Goal: Task Accomplishment & Management: Manage account settings

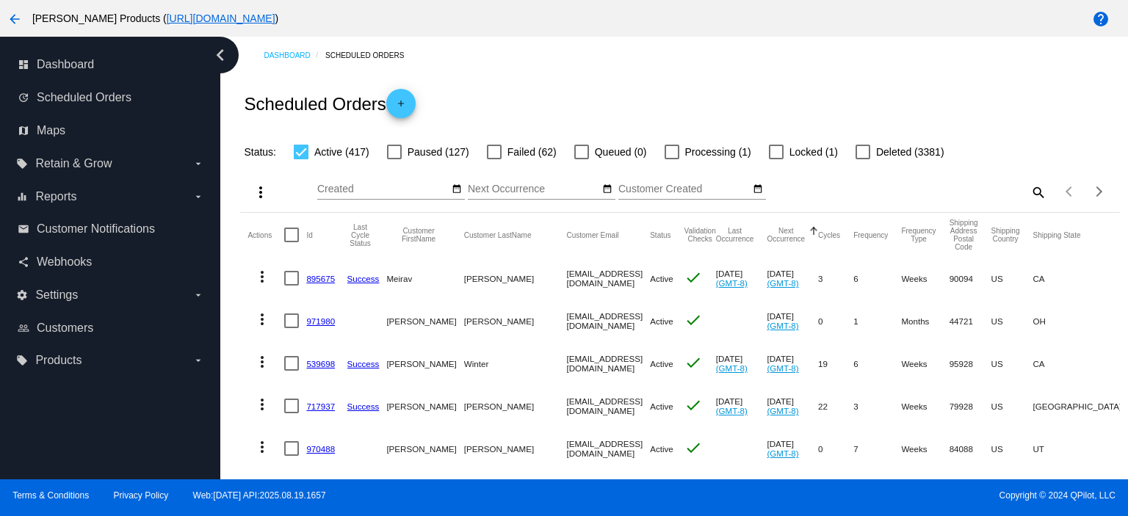
click at [1029, 193] on mat-icon "search" at bounding box center [1038, 192] width 18 height 23
click at [846, 194] on input "Search" at bounding box center [937, 190] width 219 height 12
paste input "[PERSON_NAME][EMAIL_ADDRESS][DOMAIN_NAME]"
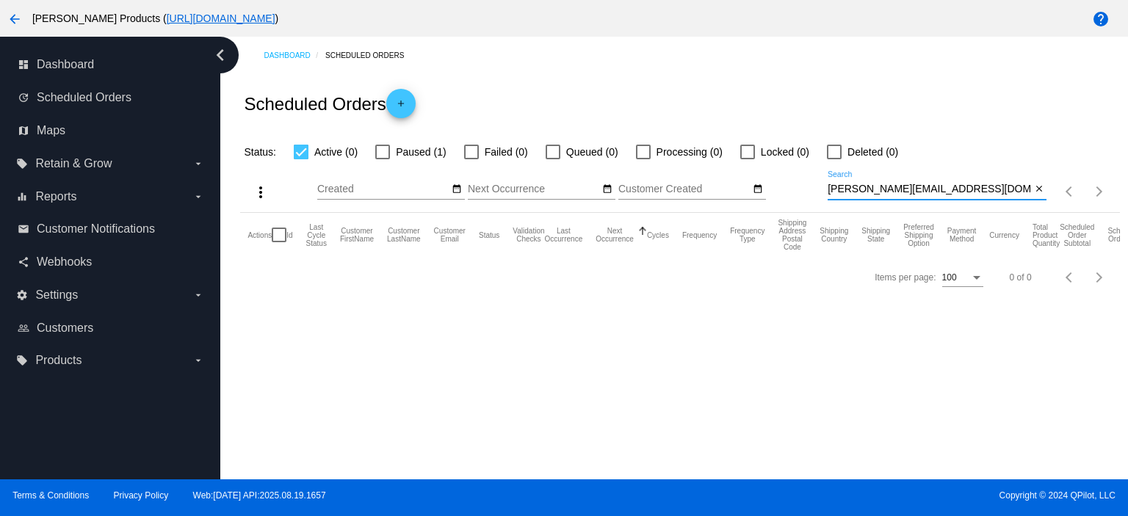
type input "[PERSON_NAME][EMAIL_ADDRESS][DOMAIN_NAME]"
click at [383, 151] on div at bounding box center [382, 152] width 15 height 15
click at [383, 159] on input "Paused (1)" at bounding box center [382, 159] width 1 height 1
checkbox input "true"
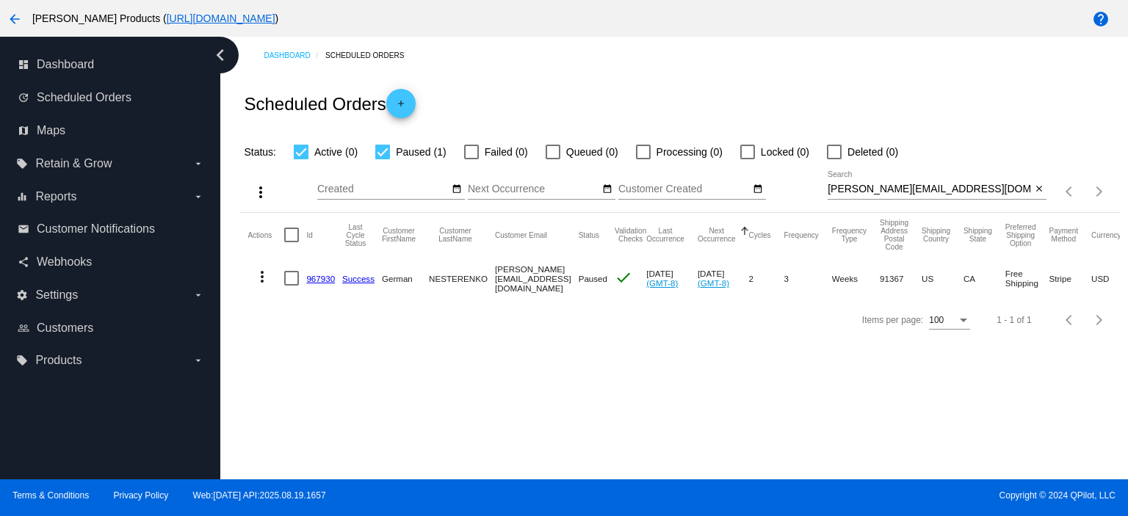
click at [314, 276] on link "967930" at bounding box center [320, 279] width 29 height 10
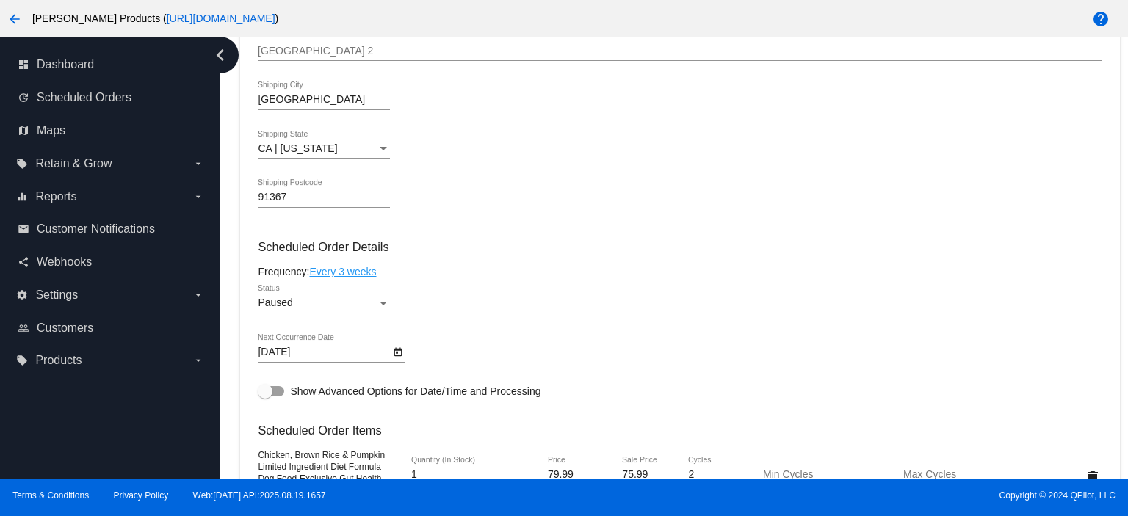
scroll to position [882, 0]
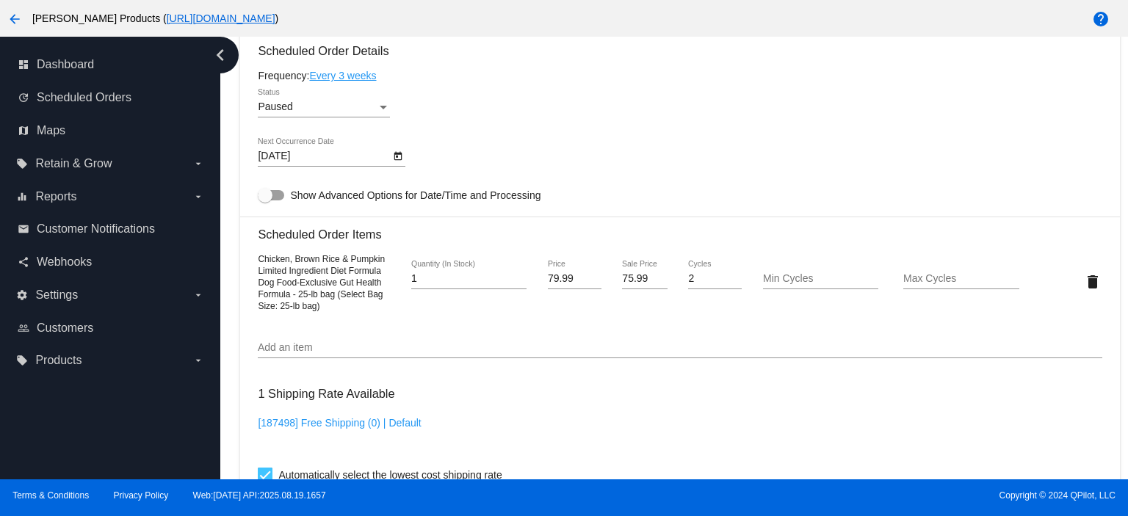
click at [288, 354] on input "Add an item" at bounding box center [680, 348] width 844 height 12
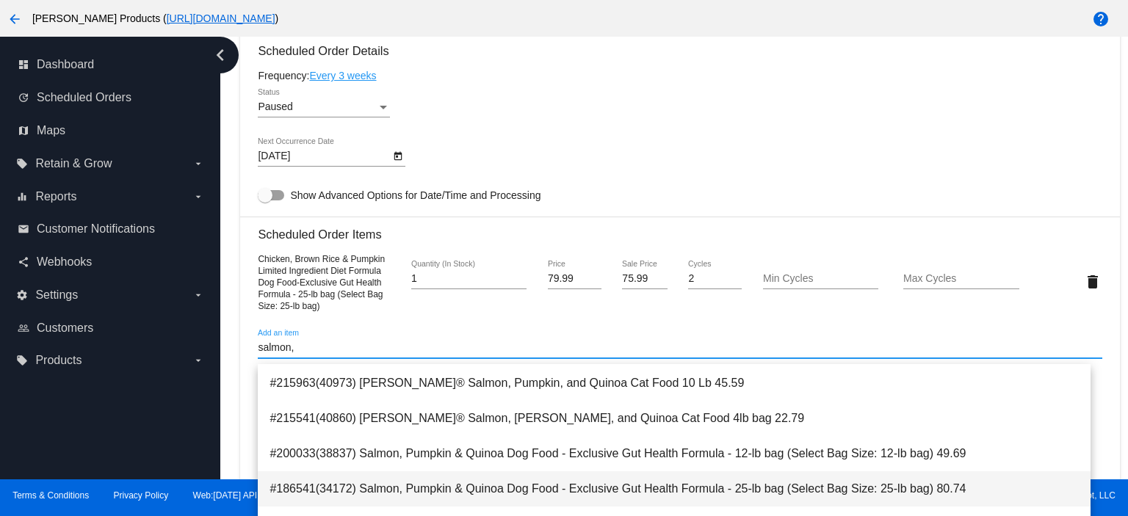
scroll to position [98, 0]
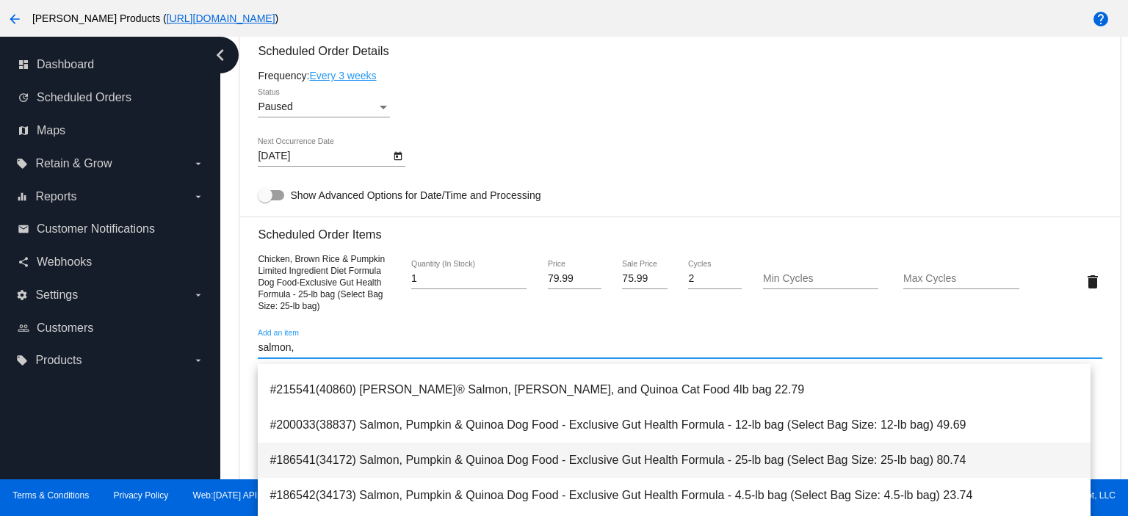
type input "salmon,"
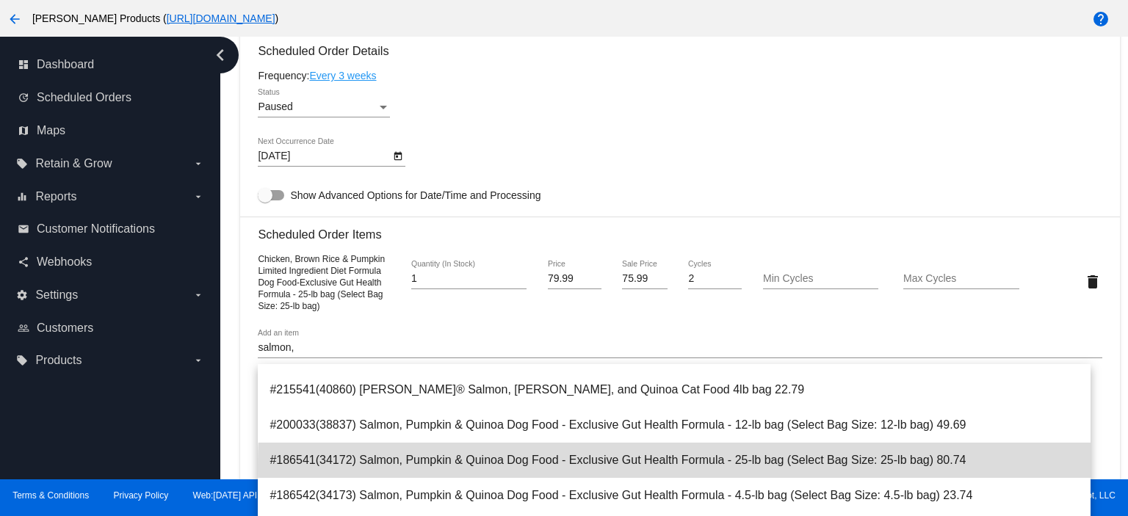
click at [739, 466] on span "#186541(34172) Salmon, Pumpkin & Quinoa Dog Food - Exclusive Gut Health Formula…" at bounding box center [675, 460] width 810 height 35
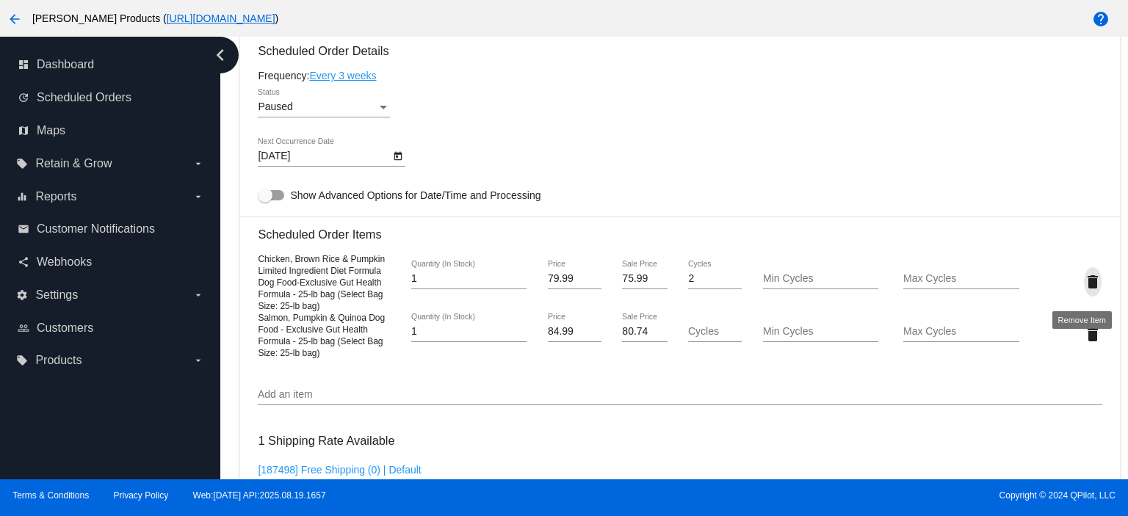
click at [1084, 290] on mat-icon "delete" at bounding box center [1093, 282] width 18 height 18
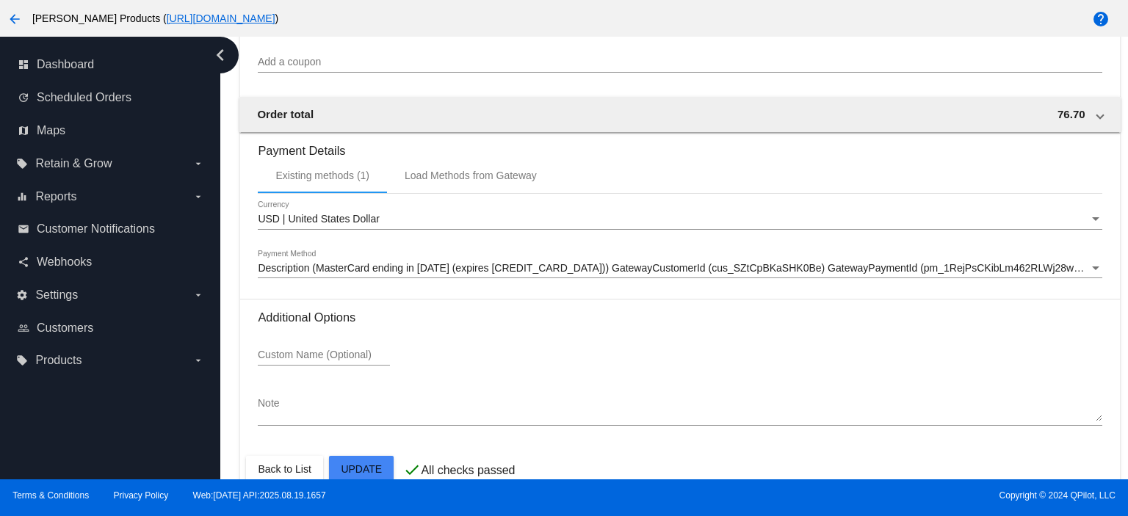
scroll to position [1438, 0]
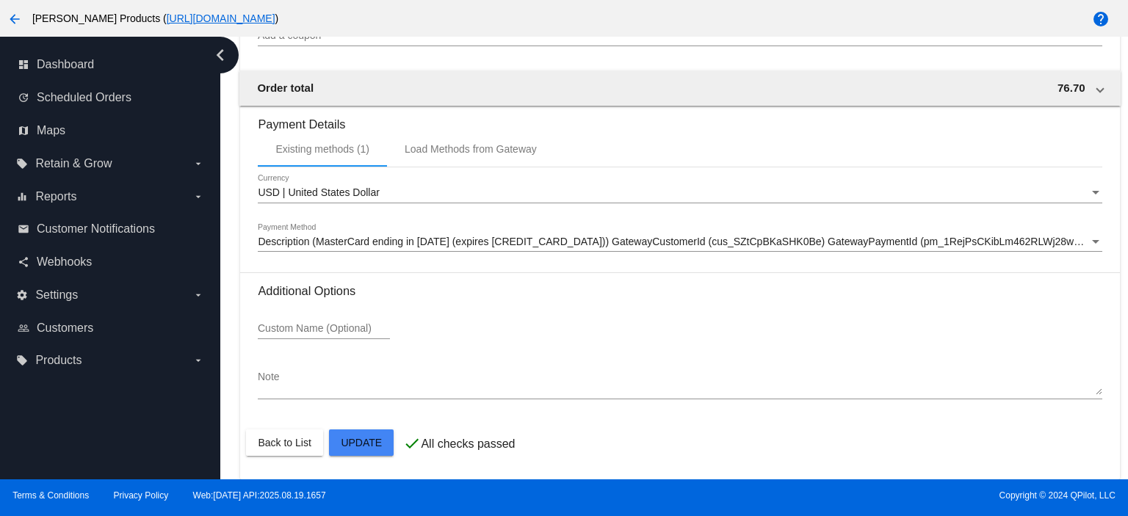
click at [281, 386] on textarea "Note" at bounding box center [680, 384] width 844 height 24
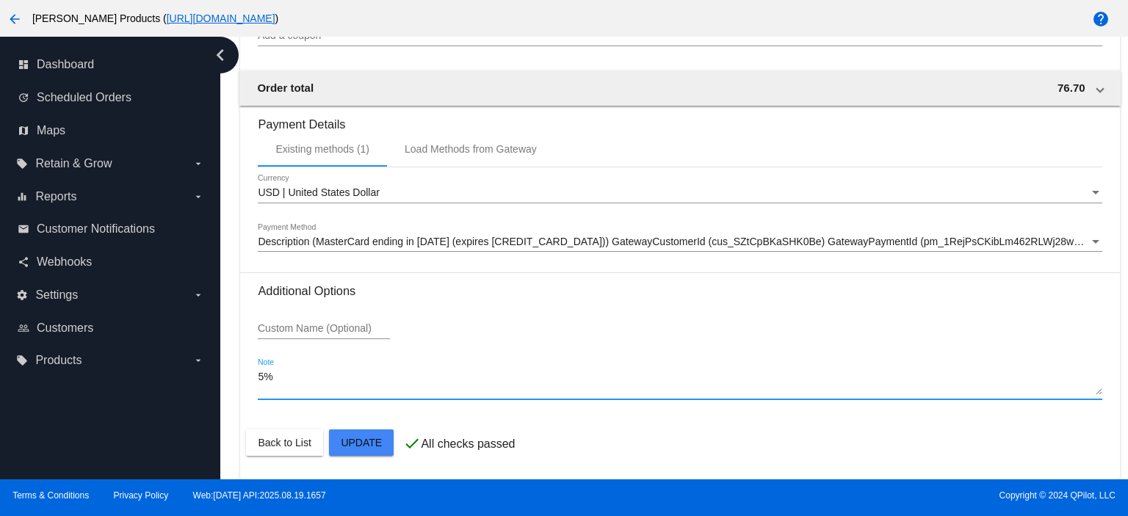
type textarea "5"
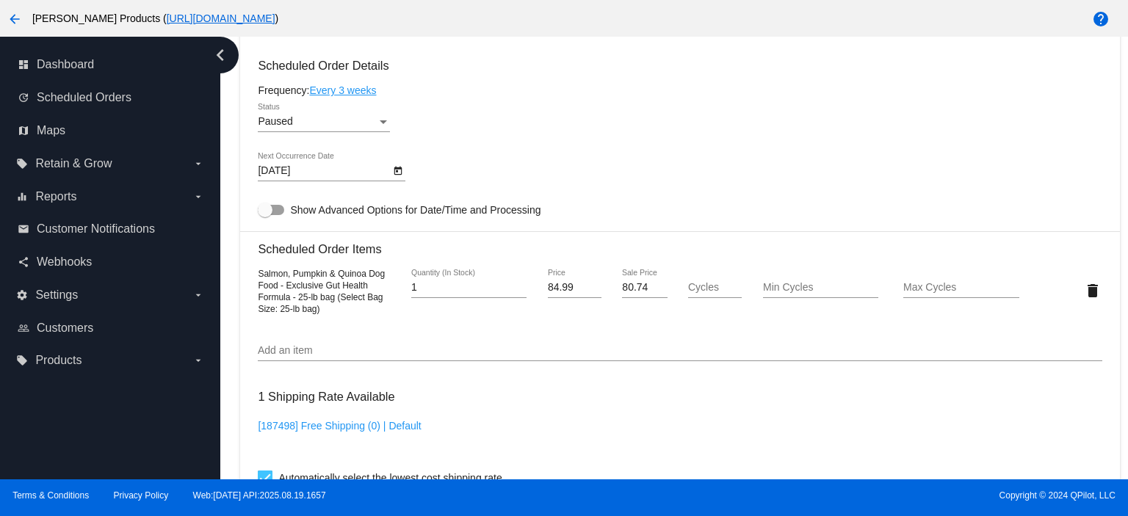
scroll to position [851, 0]
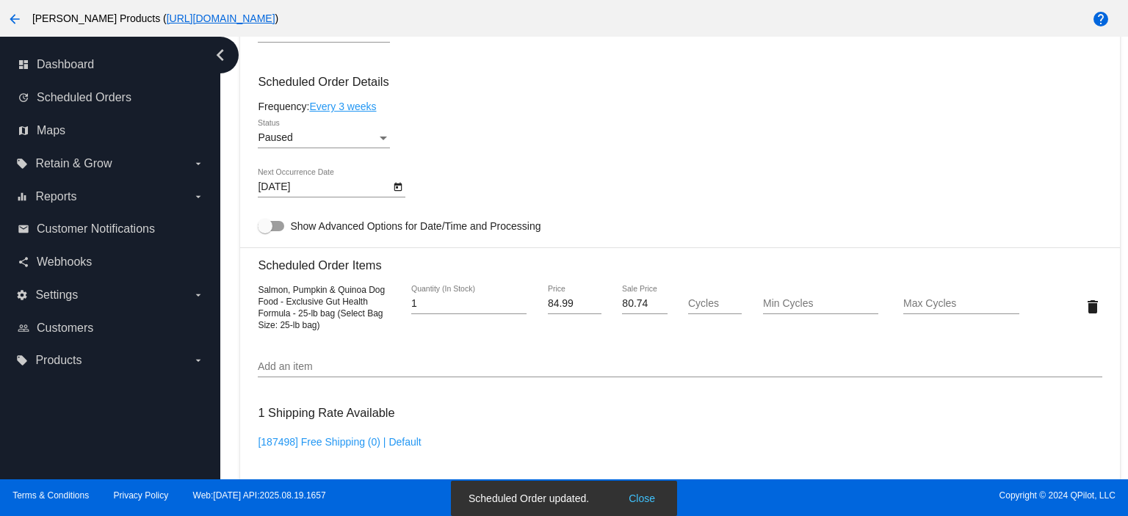
type textarea "Autoship and mavk9 10% discount total"
click at [288, 144] on div "Paused" at bounding box center [317, 138] width 119 height 12
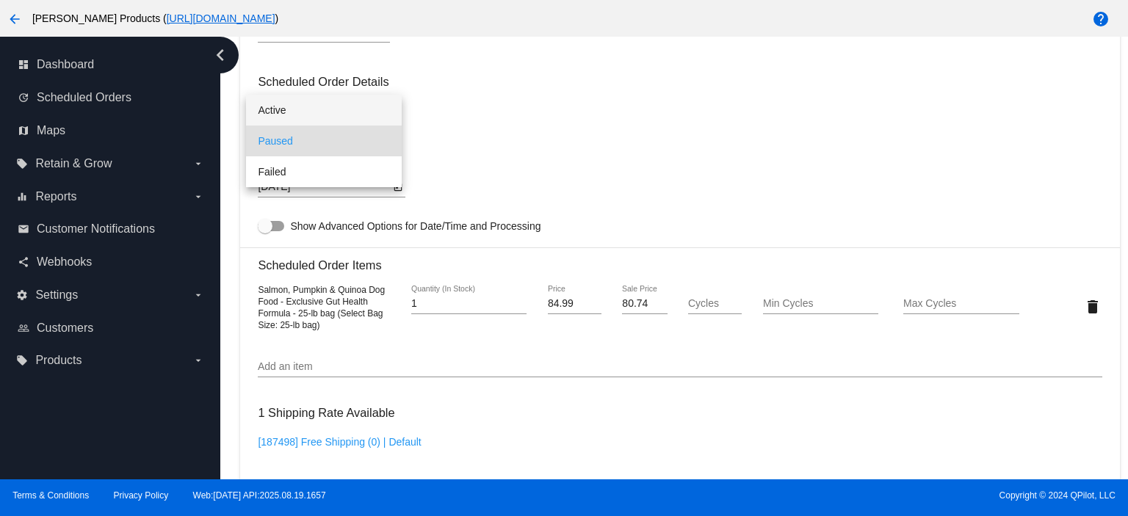
click at [282, 120] on span "Active" at bounding box center [324, 110] width 132 height 31
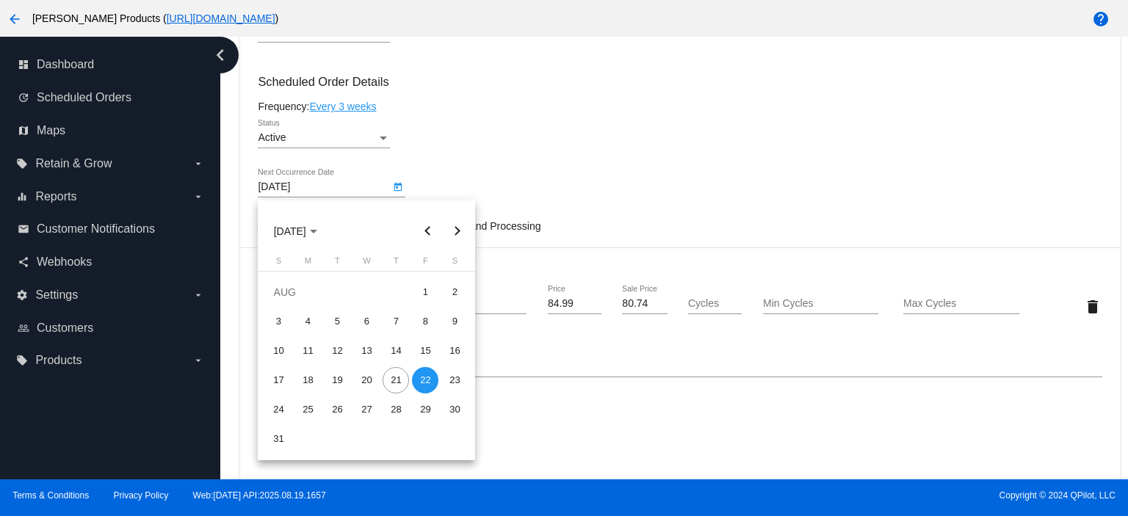
click at [309, 190] on body "arrow_back [PERSON_NAME] Products ( [URL][DOMAIN_NAME] ) help dashboard Dashboa…" at bounding box center [564, 258] width 1128 height 516
click at [425, 372] on div "22" at bounding box center [425, 380] width 26 height 26
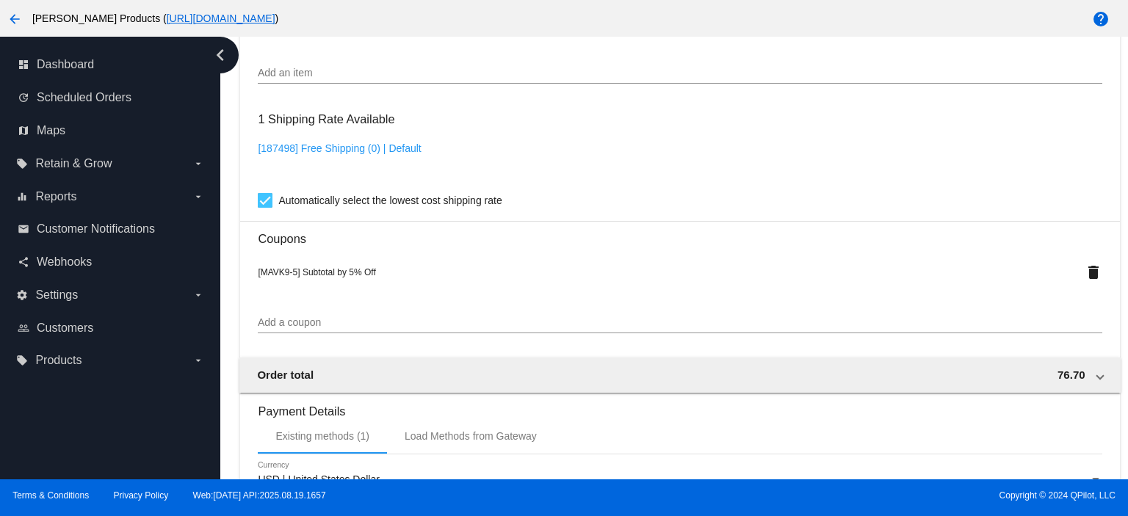
scroll to position [1438, 0]
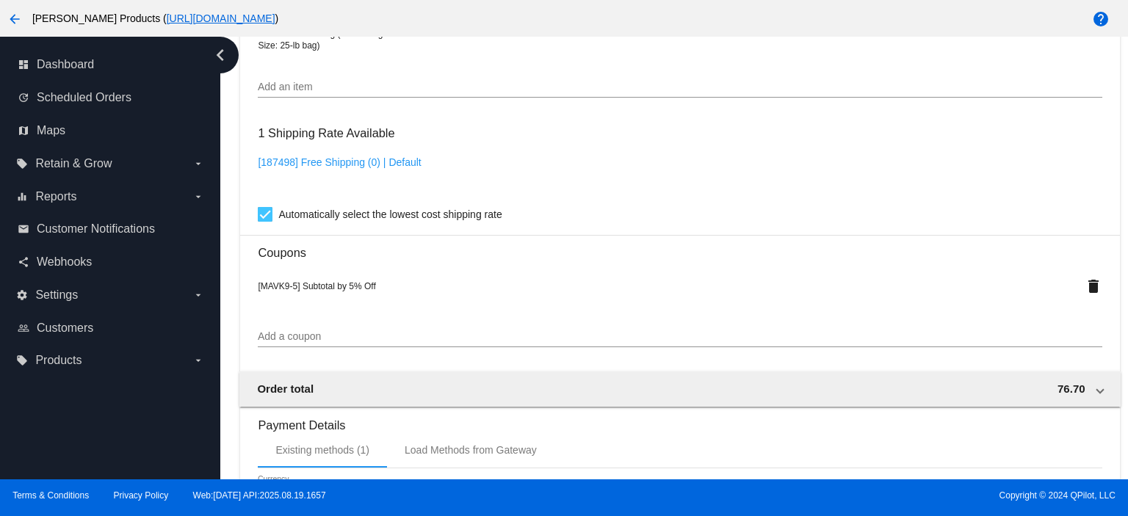
scroll to position [1273, 0]
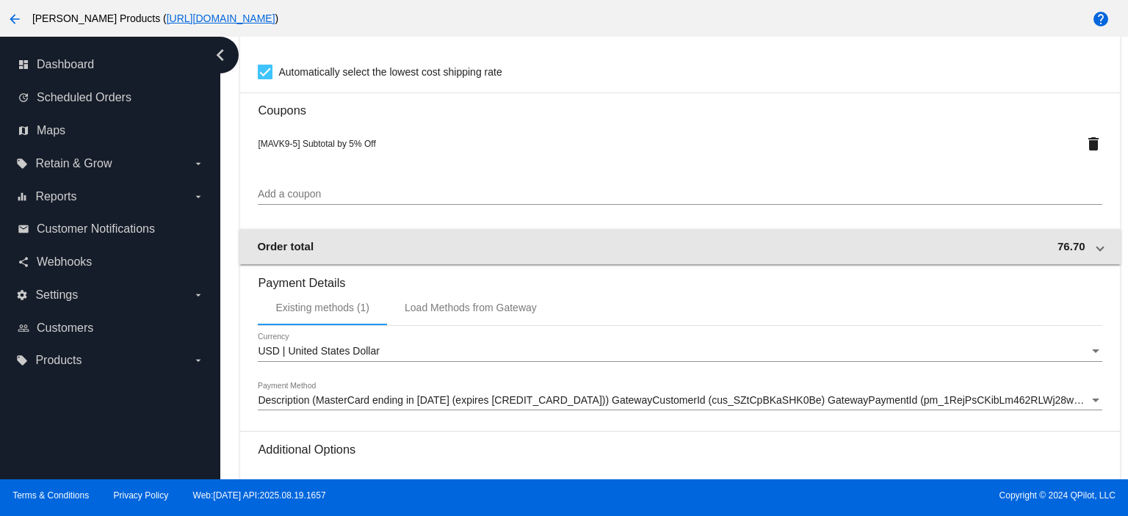
click at [894, 252] on div "Order total 76.70" at bounding box center [677, 246] width 840 height 12
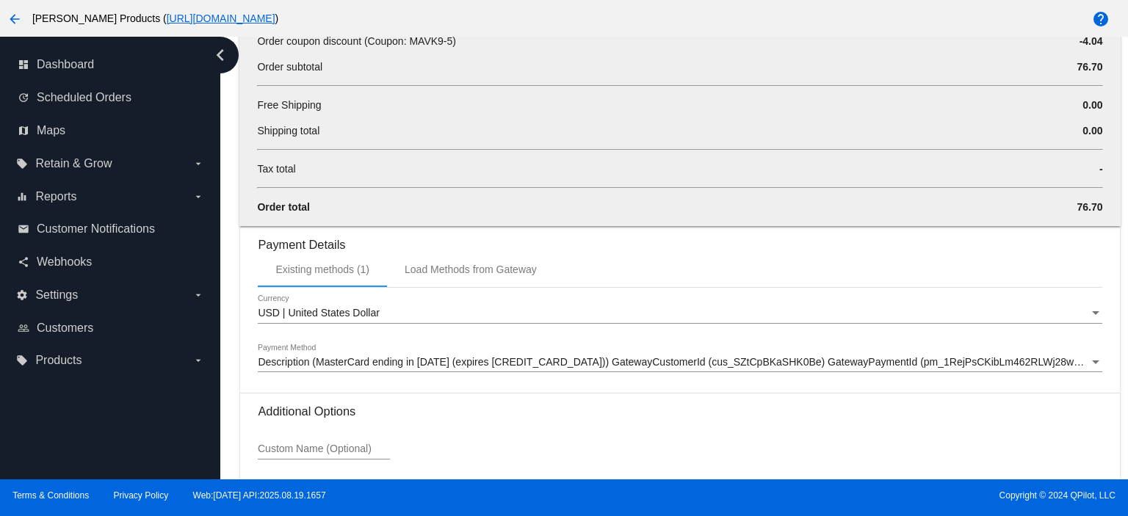
scroll to position [1693, 0]
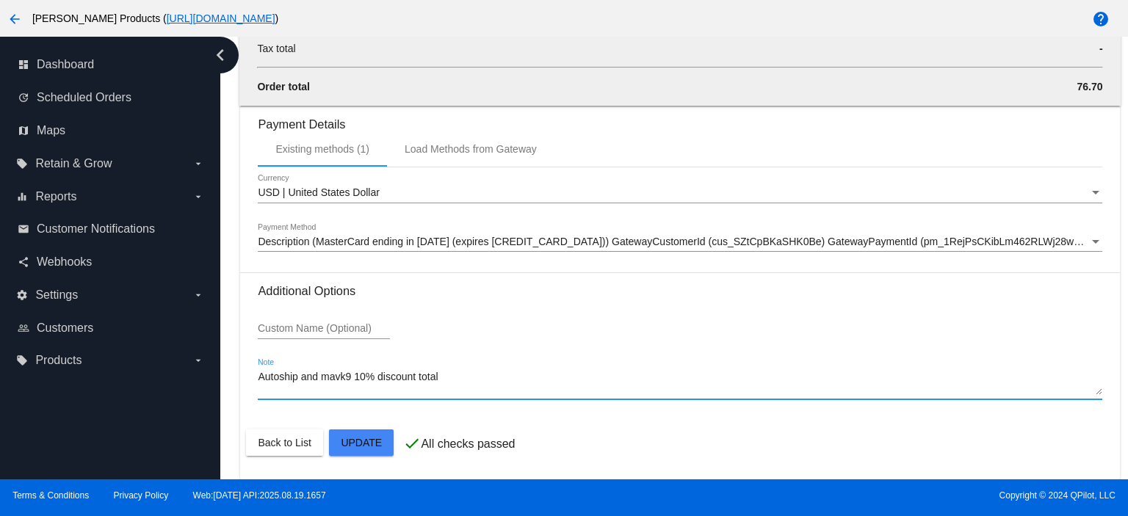
drag, startPoint x: 441, startPoint y: 379, endPoint x: 199, endPoint y: 381, distance: 241.7
click at [199, 381] on div "dashboard Dashboard update Scheduled Orders map Maps local_offer Retain & Grow …" at bounding box center [564, 258] width 1128 height 443
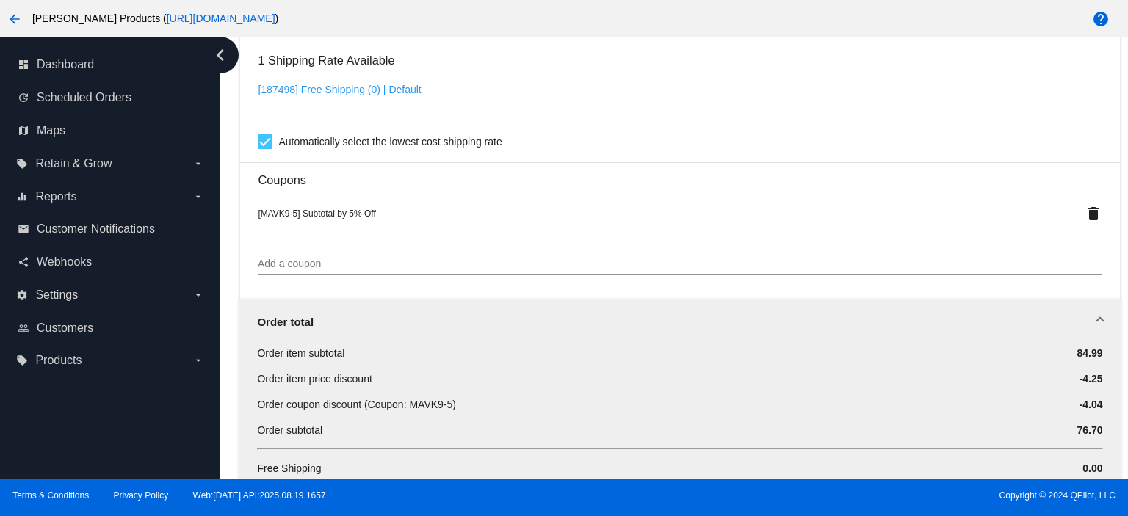
scroll to position [1105, 0]
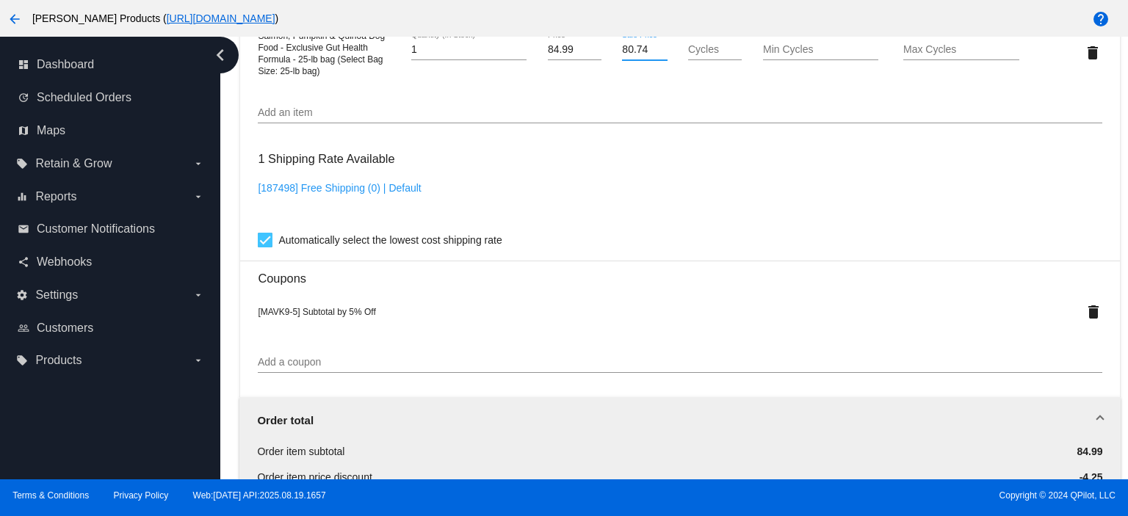
click at [644, 56] on input "80.74" at bounding box center [644, 50] width 45 height 12
type input "84.99"
click at [286, 363] on mat-card "Customer 6848921: German NESTERENKO [EMAIL_ADDRESS][DOMAIN_NAME] Customer Shipp…" at bounding box center [679, 171] width 879 height 1781
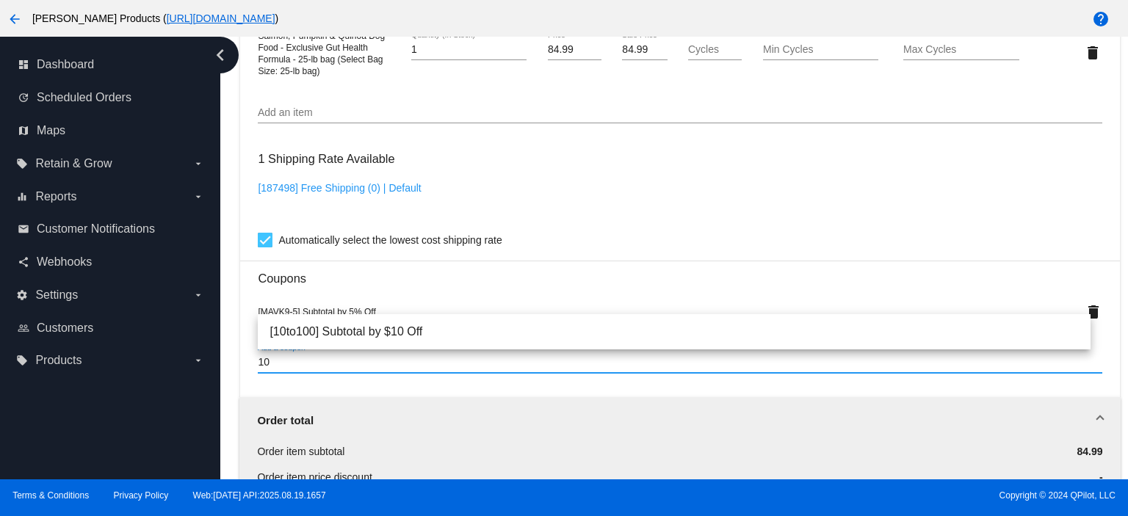
type input "1"
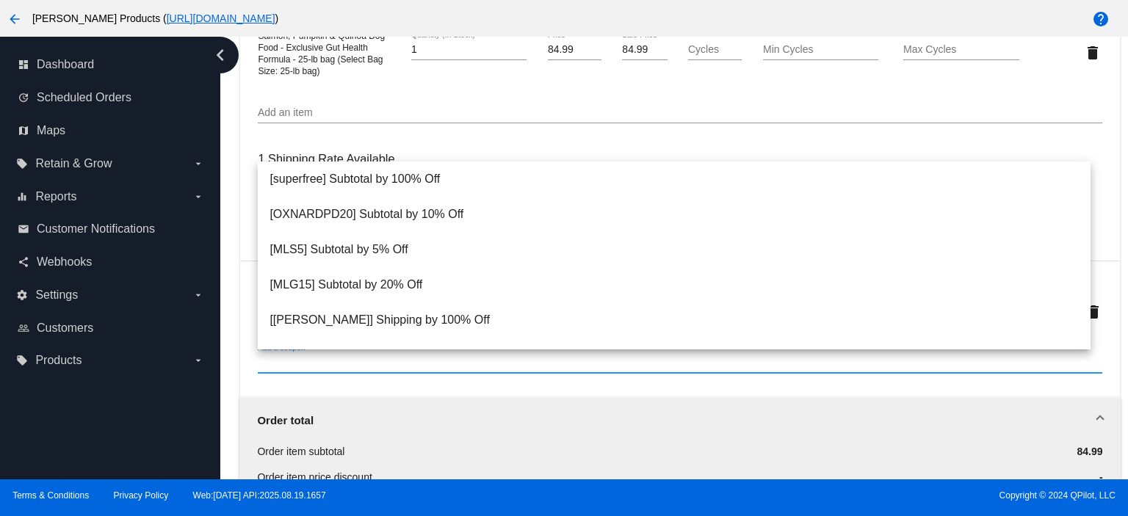
click at [591, 107] on div "Add an item" at bounding box center [680, 109] width 844 height 29
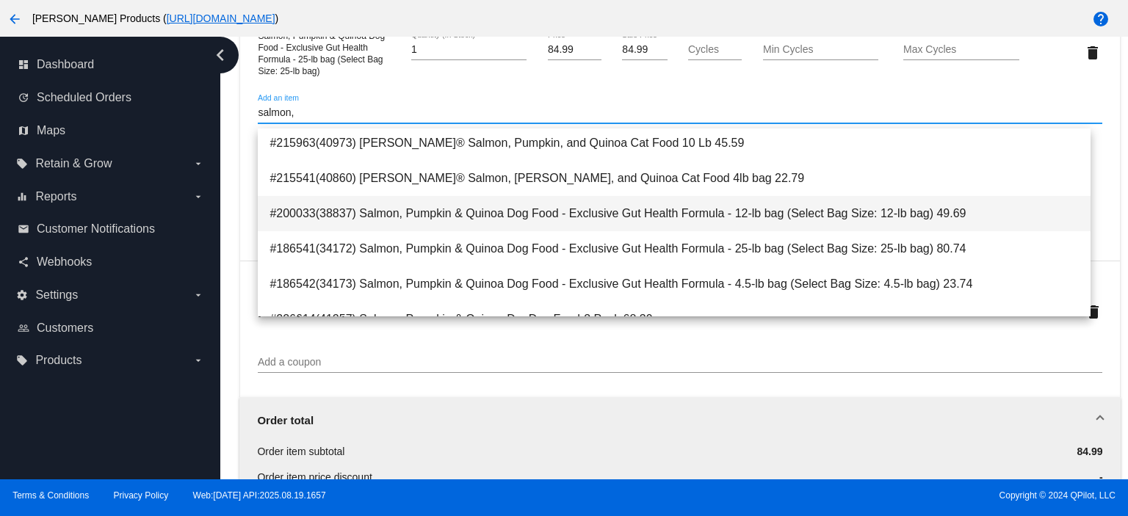
scroll to position [98, 0]
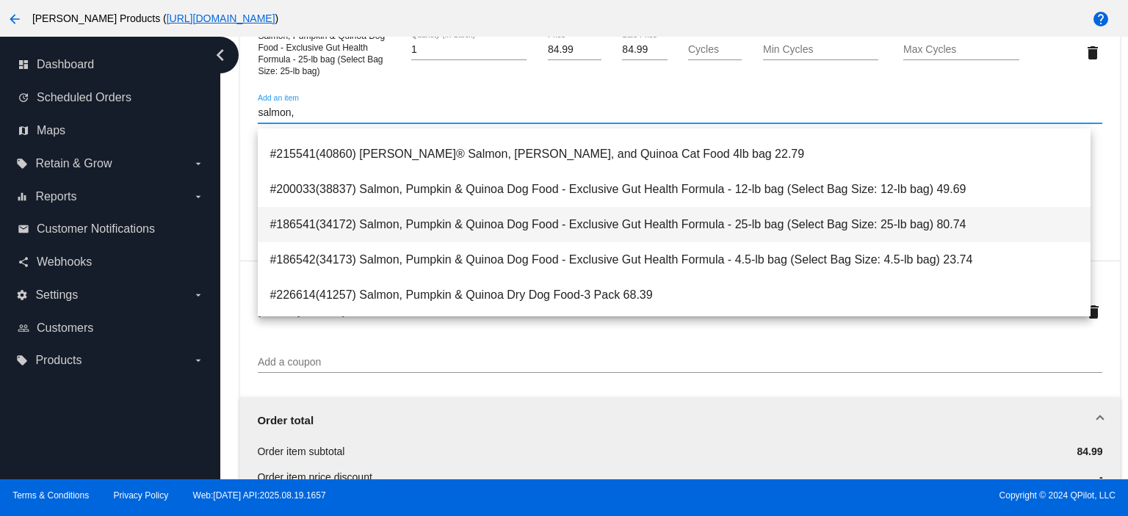
type input "salmon,"
click at [694, 233] on span "#186541(34172) Salmon, Pumpkin & Quinoa Dog Food - Exclusive Gut Health Formula…" at bounding box center [675, 224] width 810 height 35
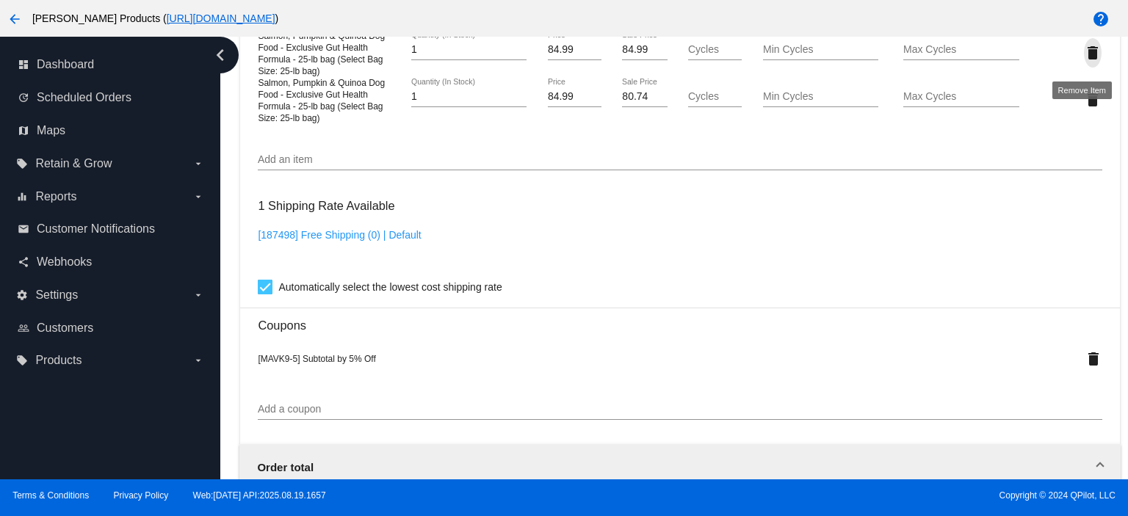
click at [1084, 62] on mat-icon "delete" at bounding box center [1093, 53] width 18 height 18
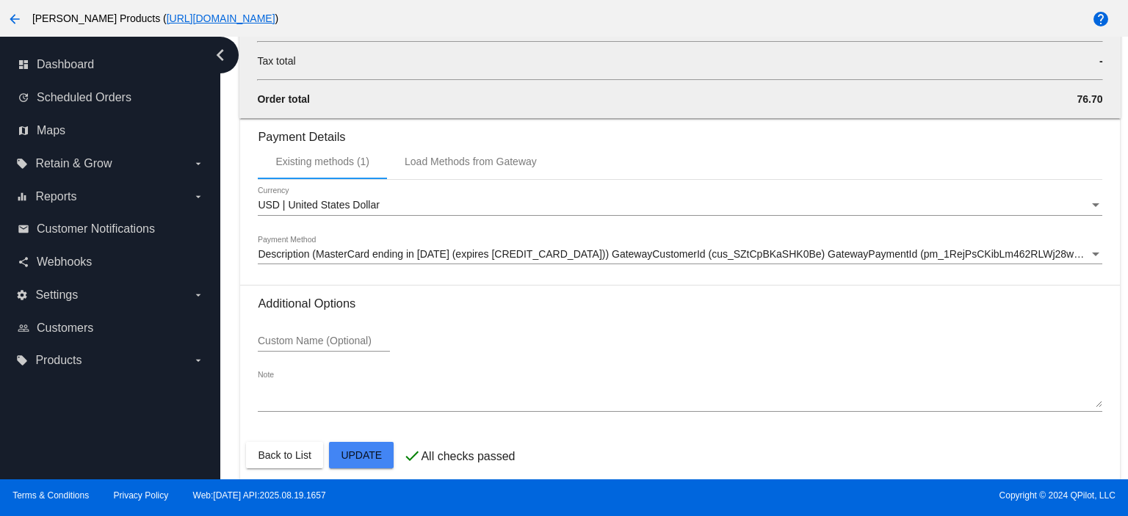
scroll to position [1693, 0]
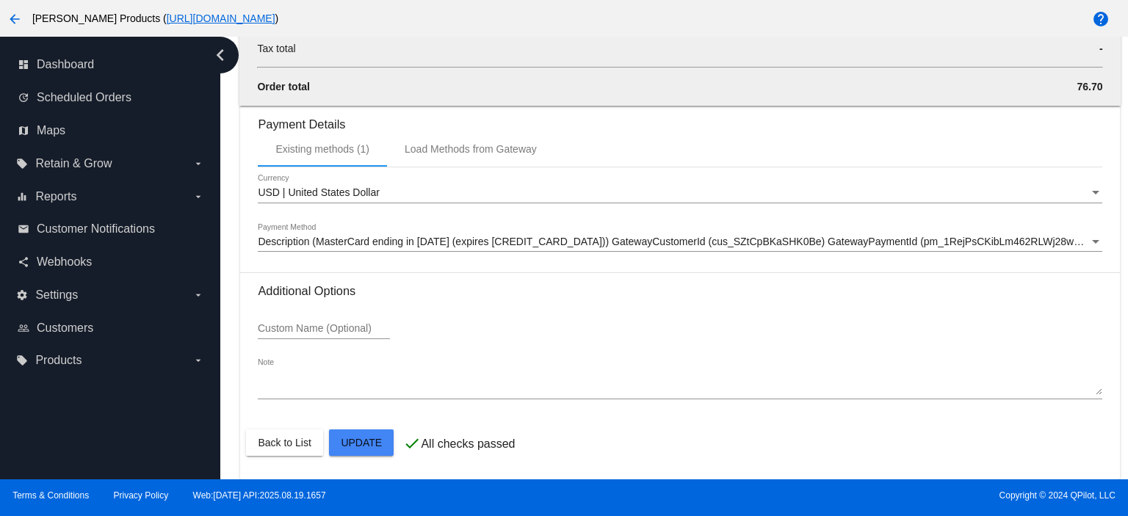
click at [286, 391] on textarea "Note" at bounding box center [680, 384] width 844 height 24
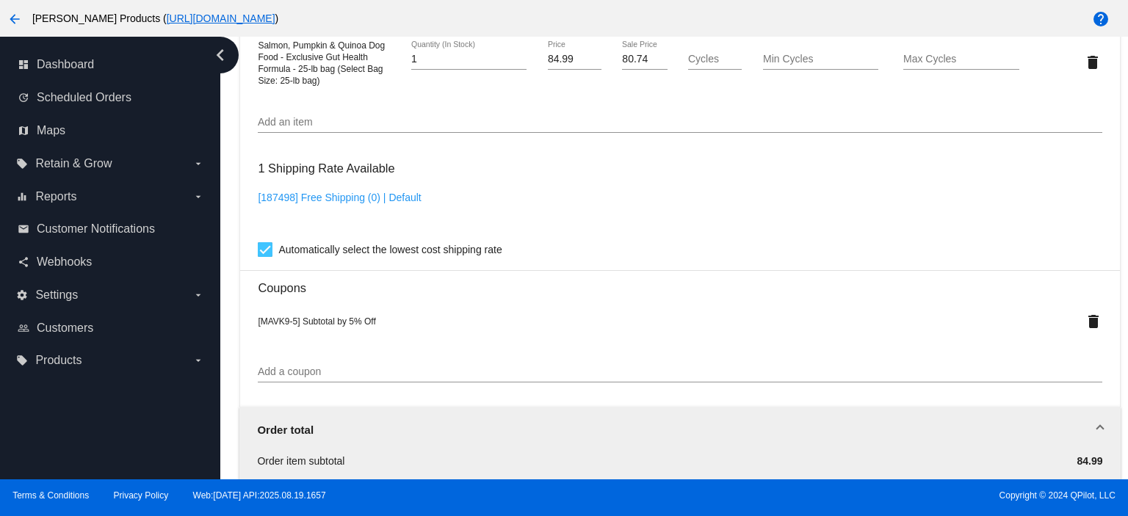
scroll to position [1007, 0]
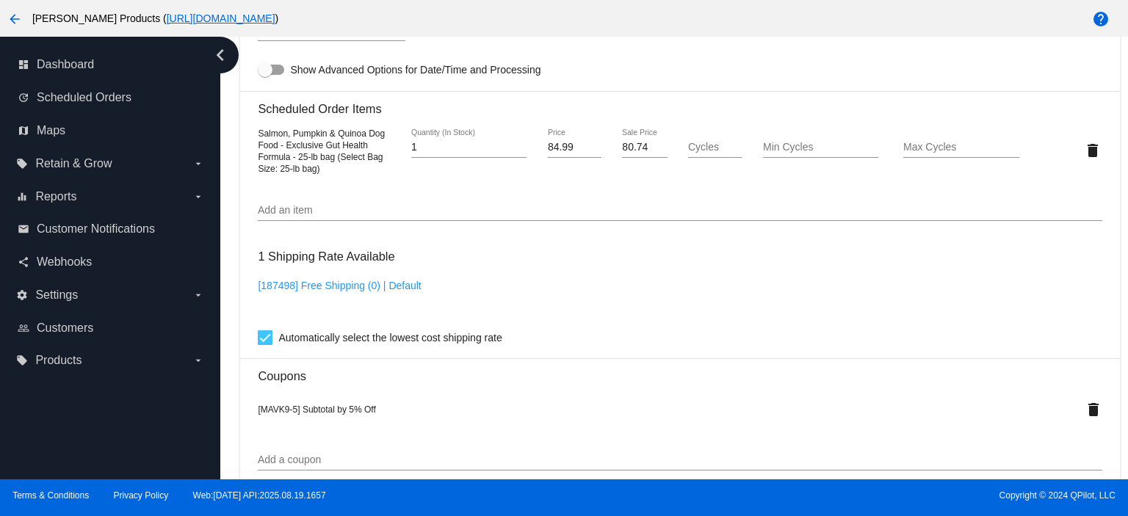
type textarea "autoship and mavk9 for 10% discount"
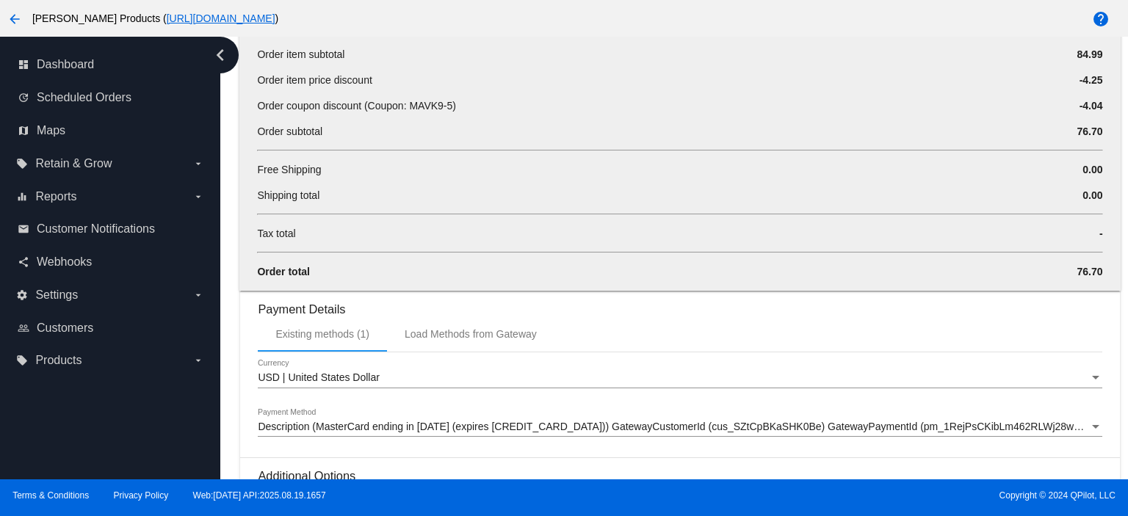
scroll to position [1693, 0]
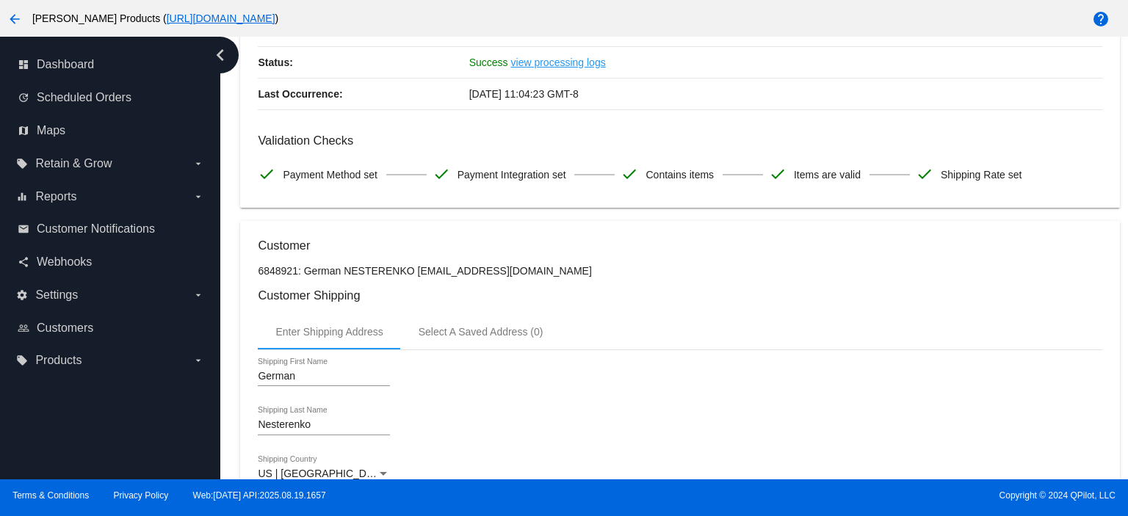
scroll to position [0, 0]
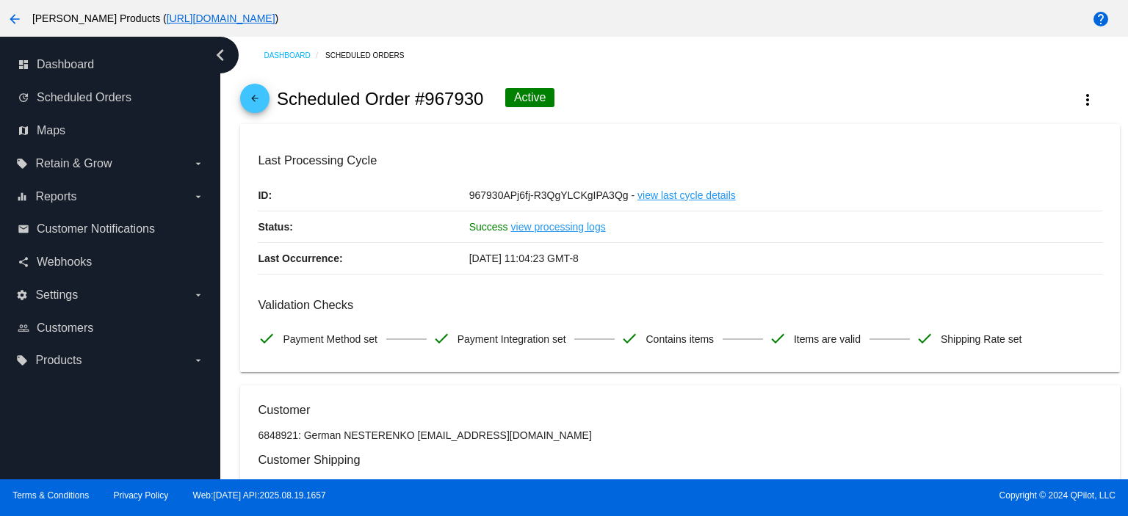
click at [246, 91] on link "arrow_back" at bounding box center [254, 98] width 29 height 29
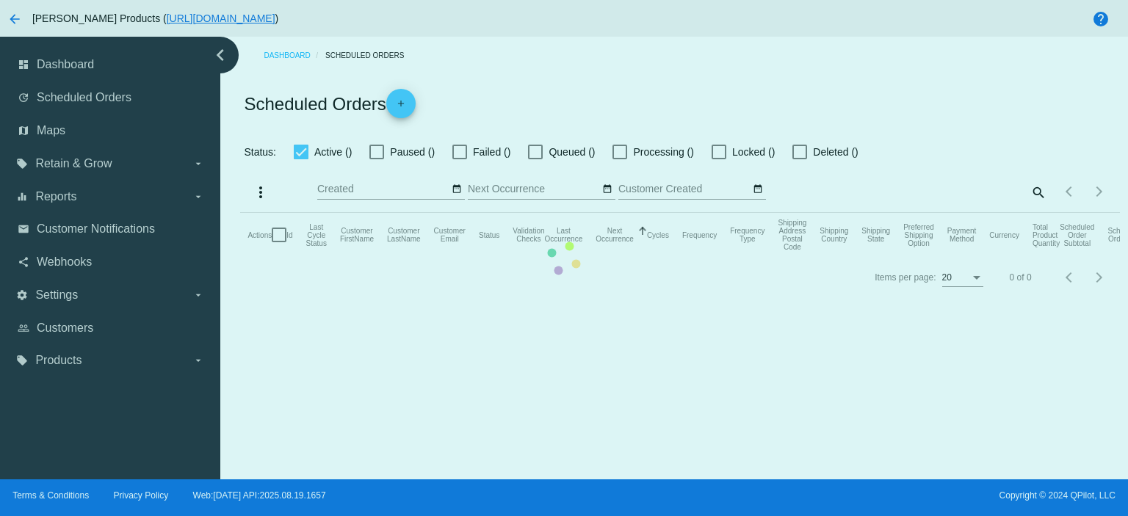
checkbox input "true"
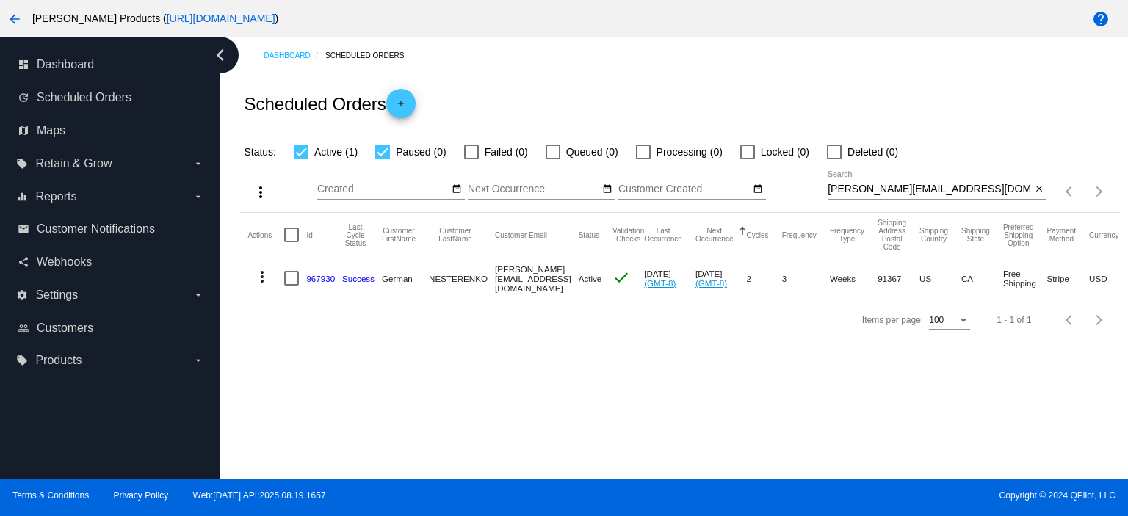
click at [322, 279] on link "967930" at bounding box center [320, 279] width 29 height 10
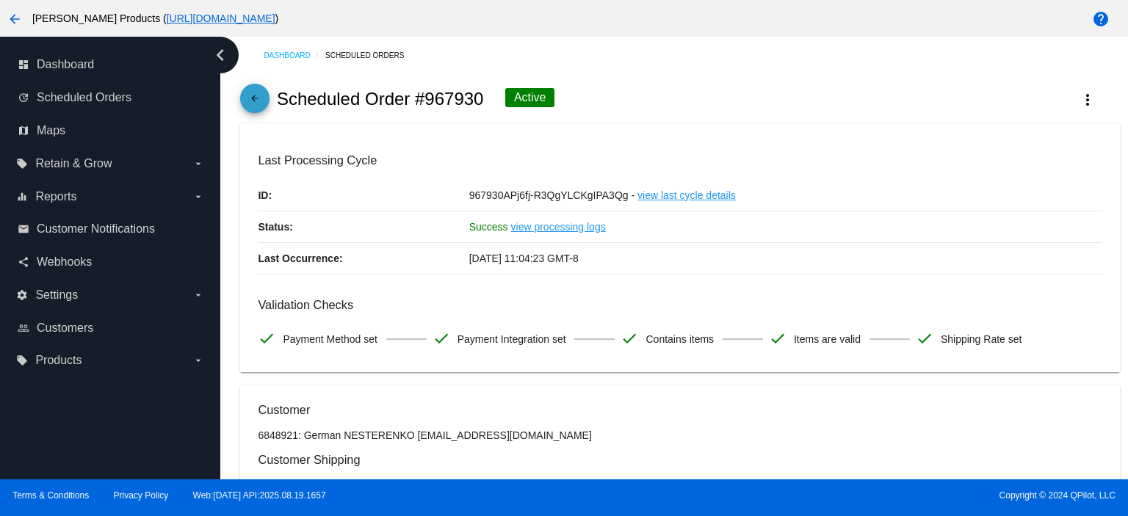
click at [254, 97] on mat-icon "arrow_back" at bounding box center [255, 102] width 18 height 18
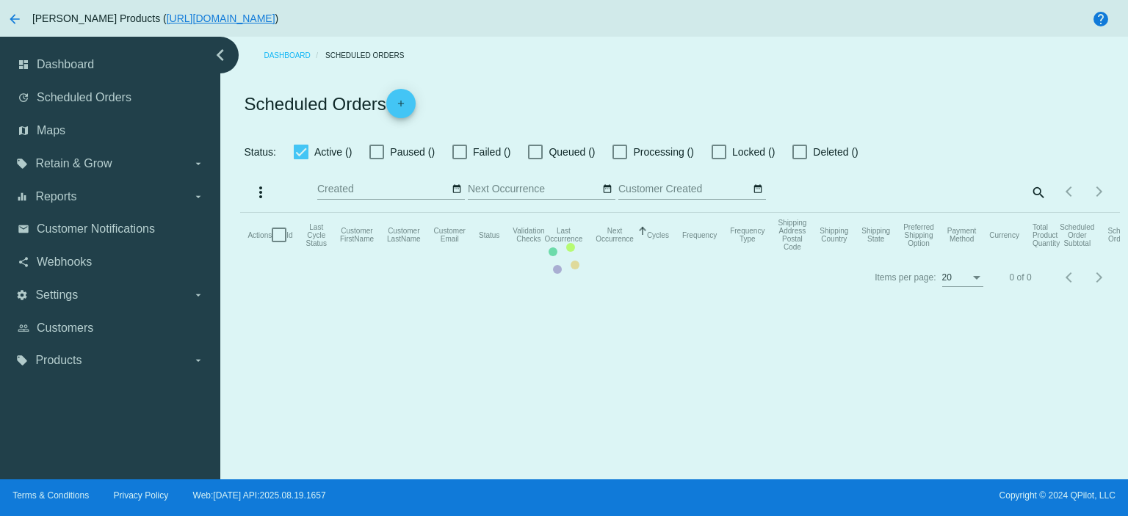
checkbox input "true"
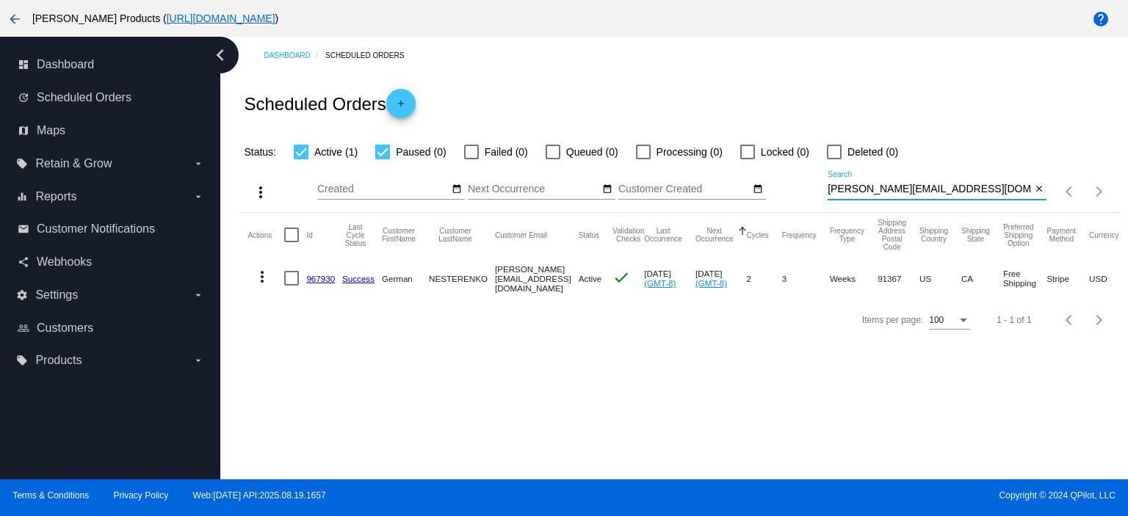
drag, startPoint x: 956, startPoint y: 190, endPoint x: 755, endPoint y: 197, distance: 200.7
click at [767, 199] on div "more_vert Aug Jan Feb Mar [DATE]" at bounding box center [679, 187] width 879 height 52
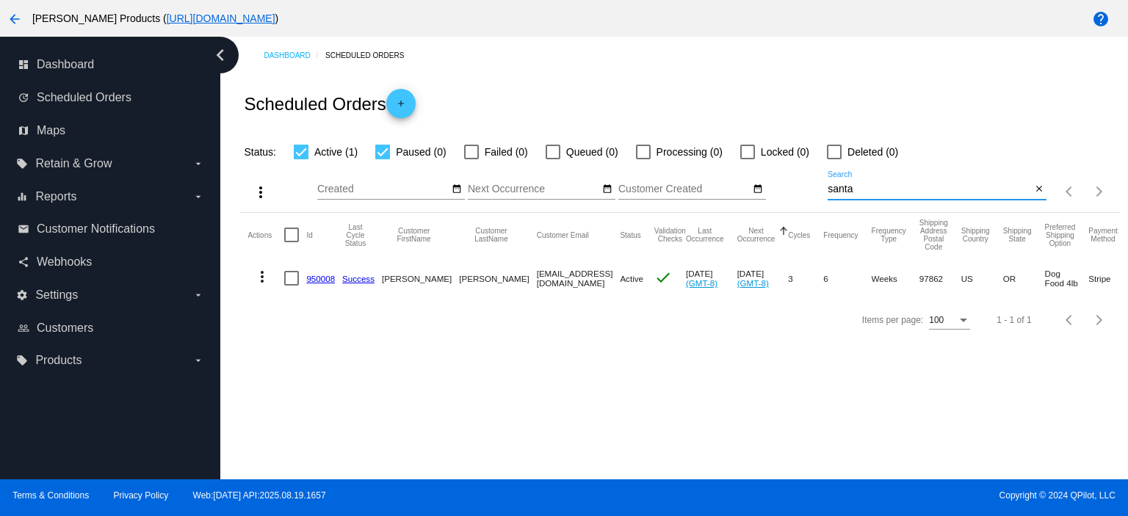
type input "[EMAIL_ADDRESS][DOMAIN_NAME]"
click at [316, 281] on link "950008" at bounding box center [320, 279] width 29 height 10
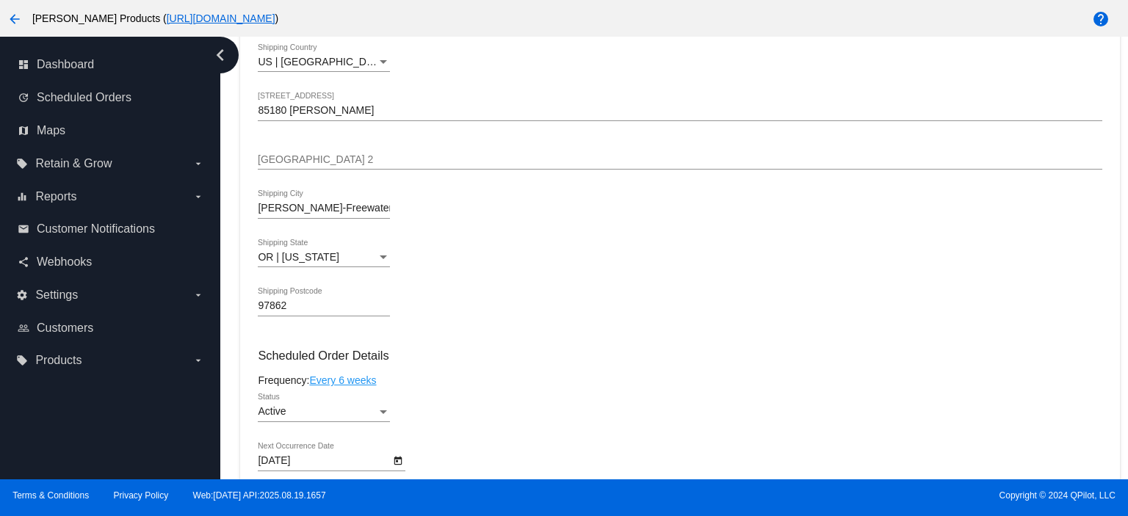
scroll to position [685, 0]
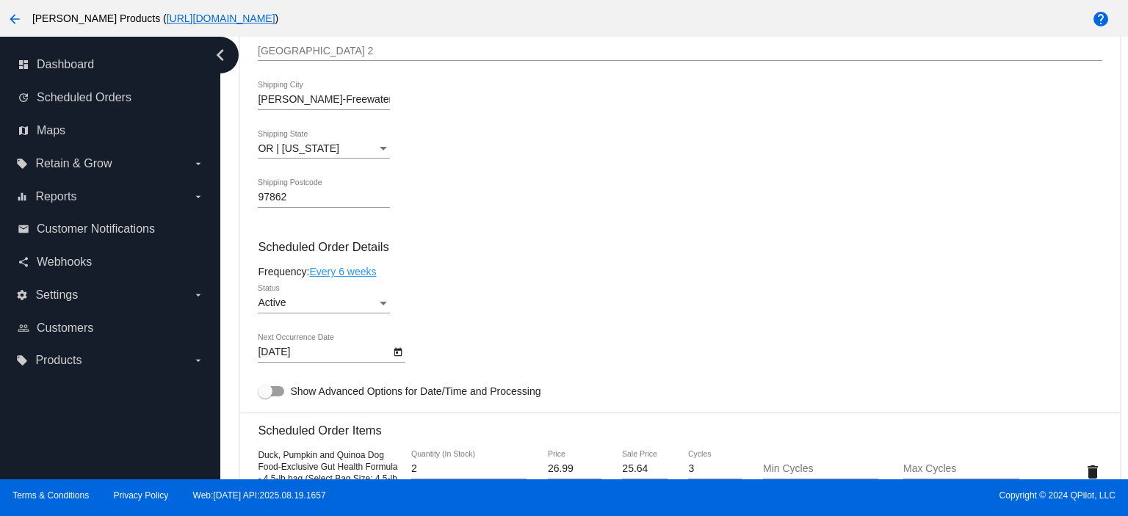
click at [323, 352] on body "arrow_back [PERSON_NAME] Products ( [URL][DOMAIN_NAME] ) help dashboard Dashboa…" at bounding box center [564, 258] width 1128 height 516
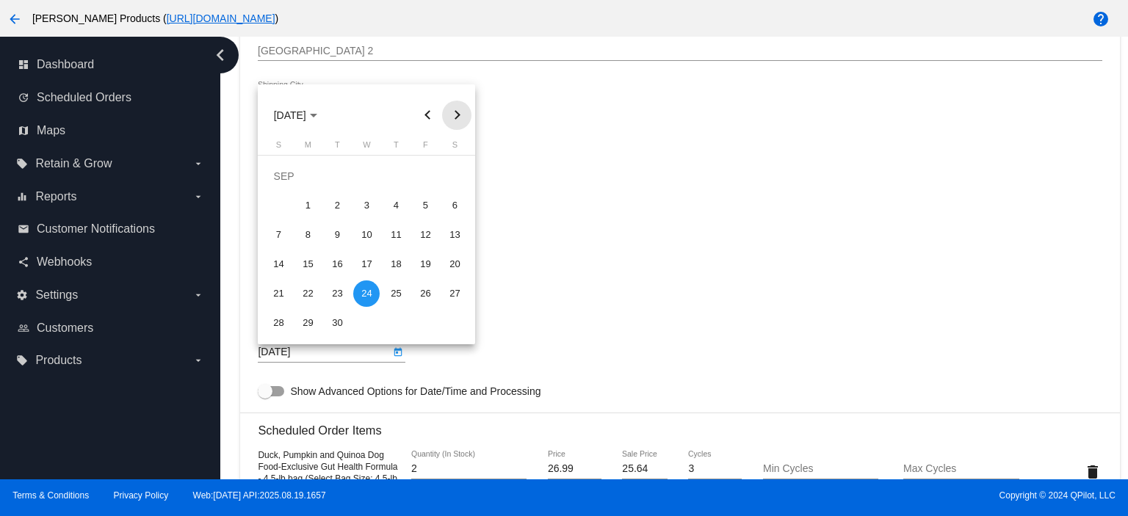
click at [456, 120] on button "Next month" at bounding box center [456, 115] width 29 height 29
click at [461, 122] on button "Next month" at bounding box center [456, 115] width 29 height 29
click at [364, 201] on div "5" at bounding box center [366, 205] width 26 height 26
type input "[DATE]"
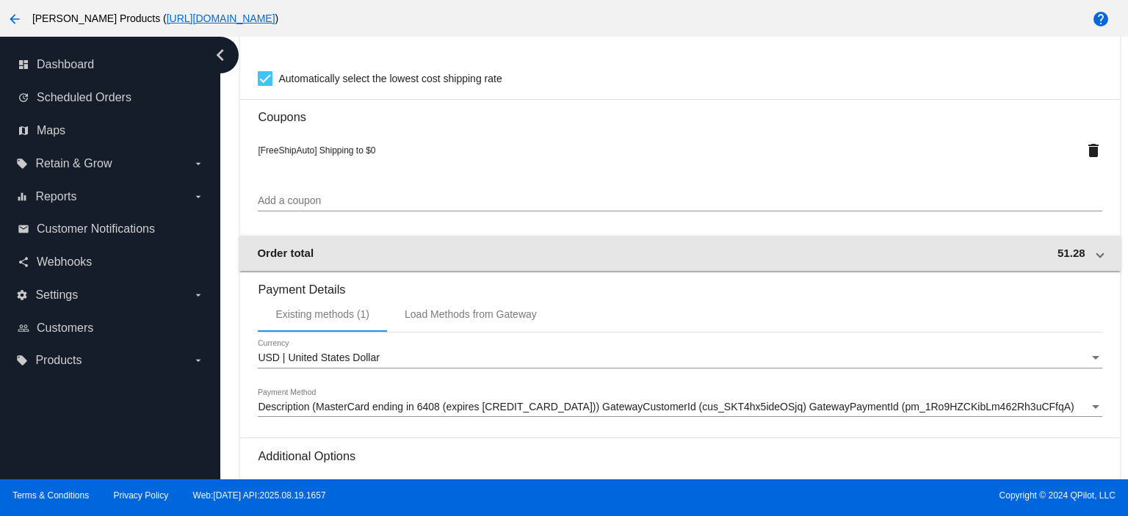
scroll to position [1438, 0]
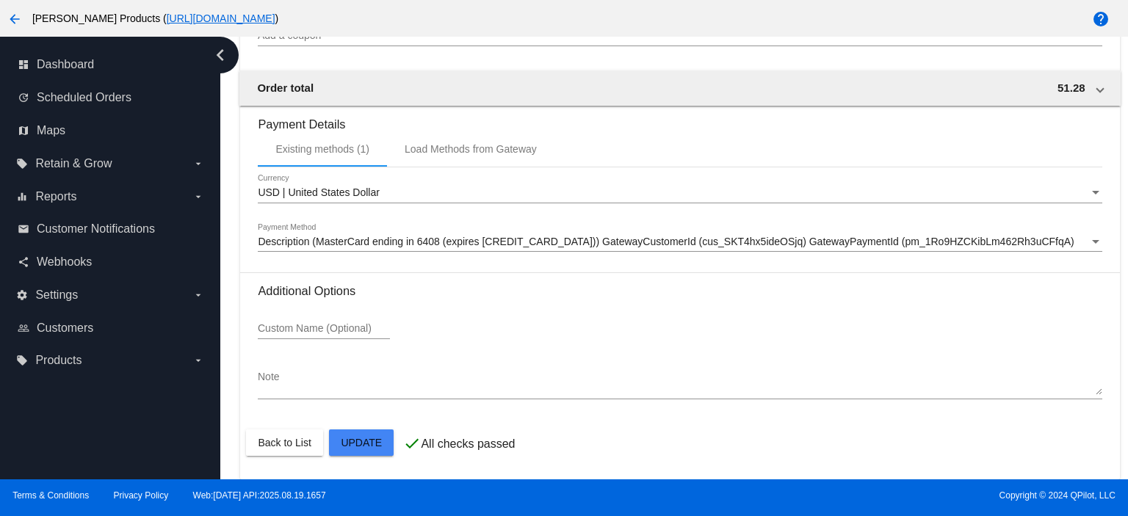
click at [917, 55] on div at bounding box center [564, 258] width 1128 height 516
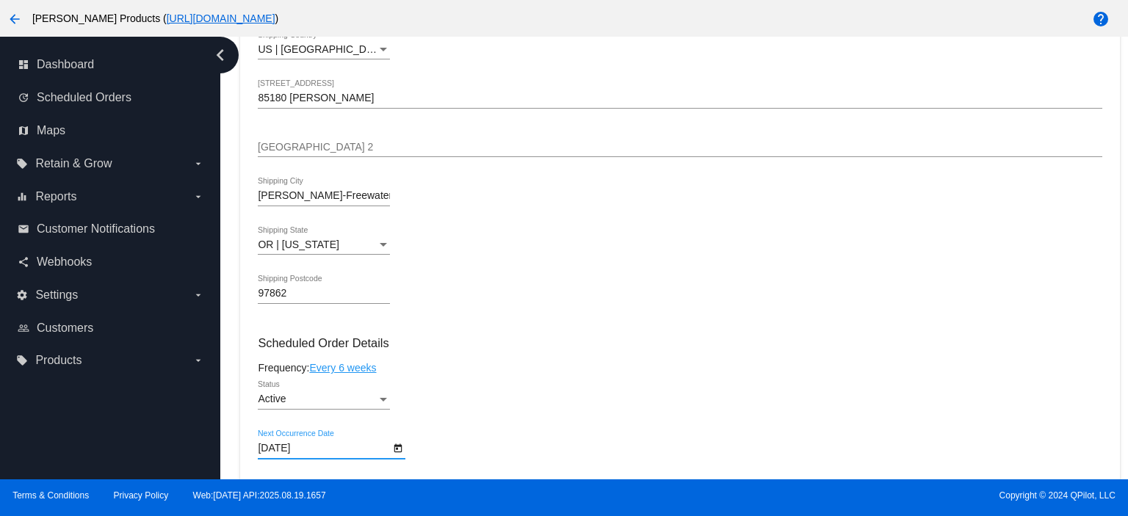
scroll to position [782, 0]
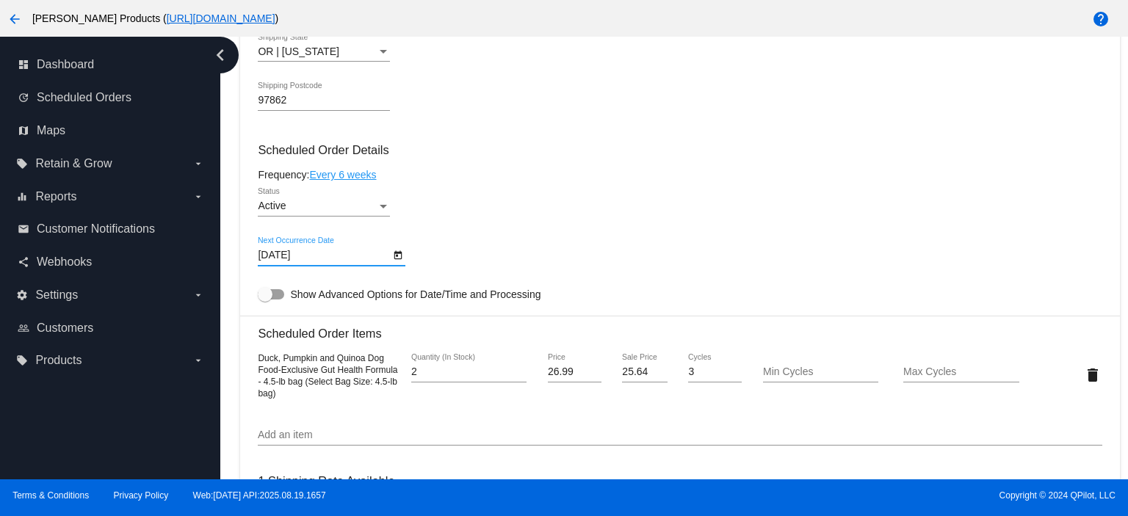
click at [296, 209] on div "Active" at bounding box center [317, 207] width 119 height 12
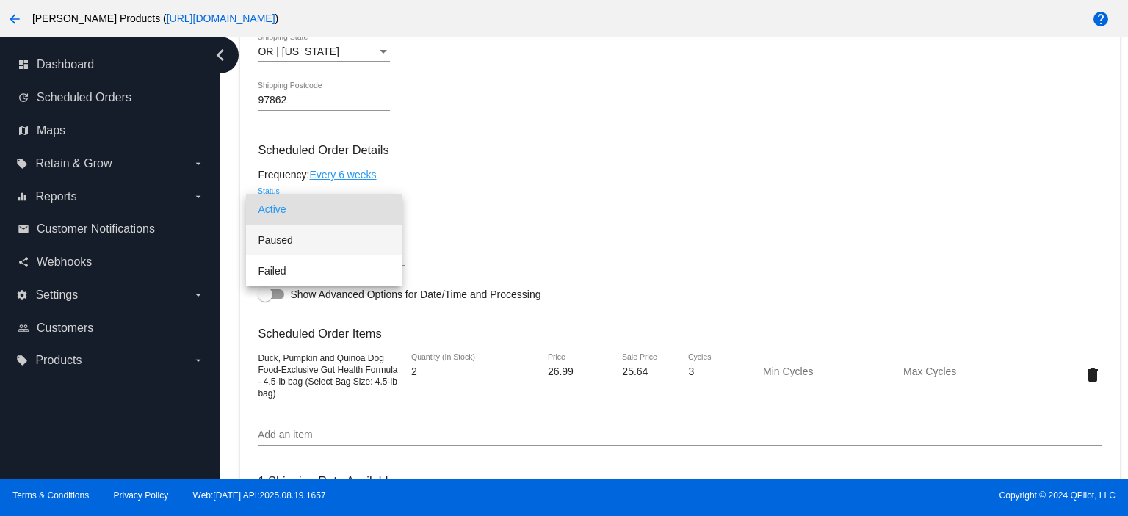
click at [284, 237] on span "Paused" at bounding box center [324, 240] width 132 height 31
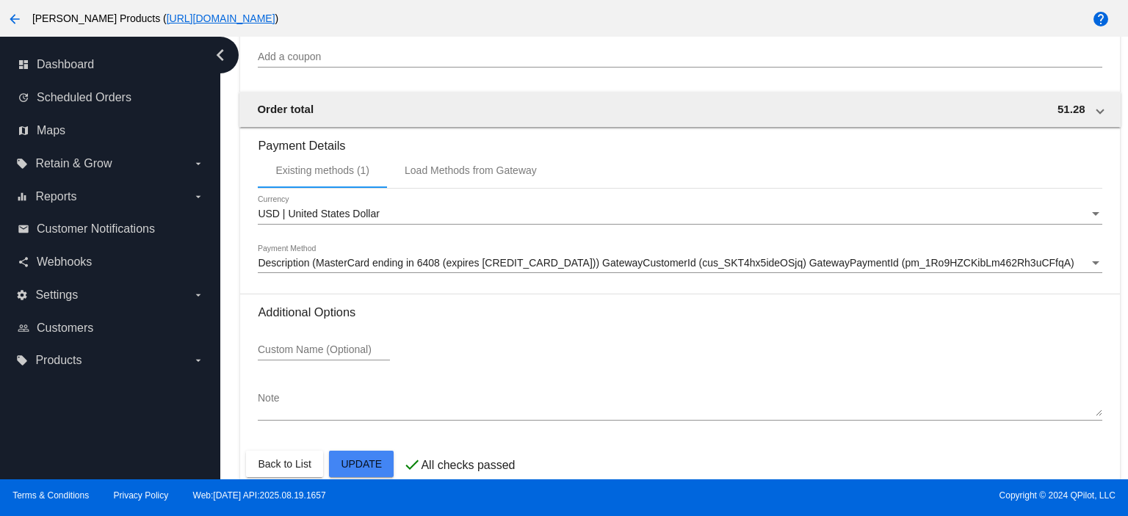
scroll to position [1438, 0]
